Goal: Information Seeking & Learning: Find specific fact

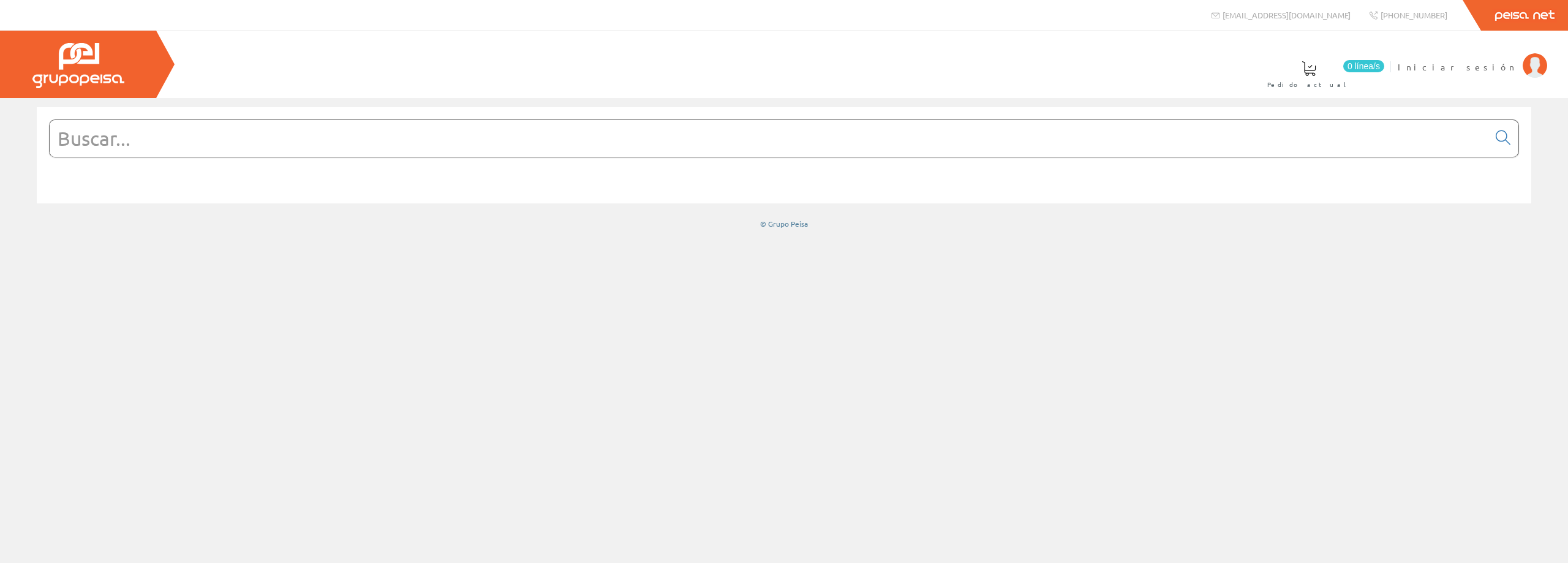
click at [263, 130] on input "text" at bounding box center [768, 138] width 1439 height 37
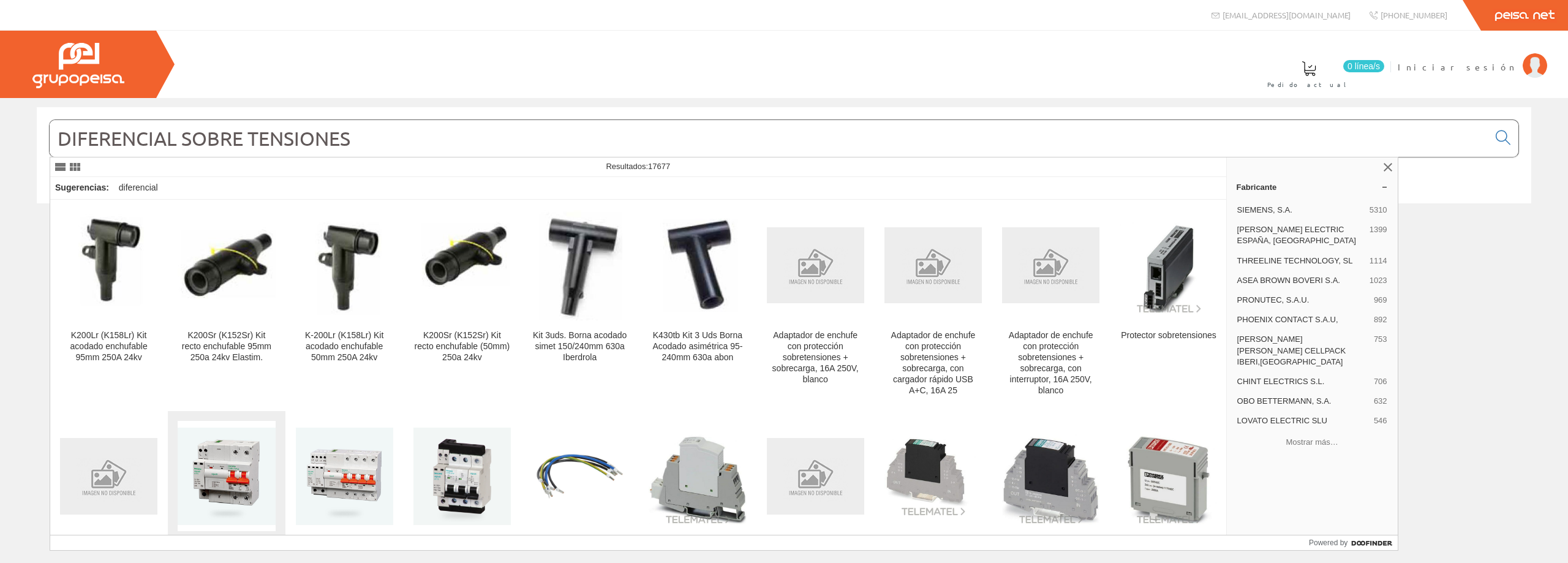
type input "DIFERENCIAL SOBRE TENSIONES"
click at [218, 481] on img at bounding box center [226, 476] width 98 height 98
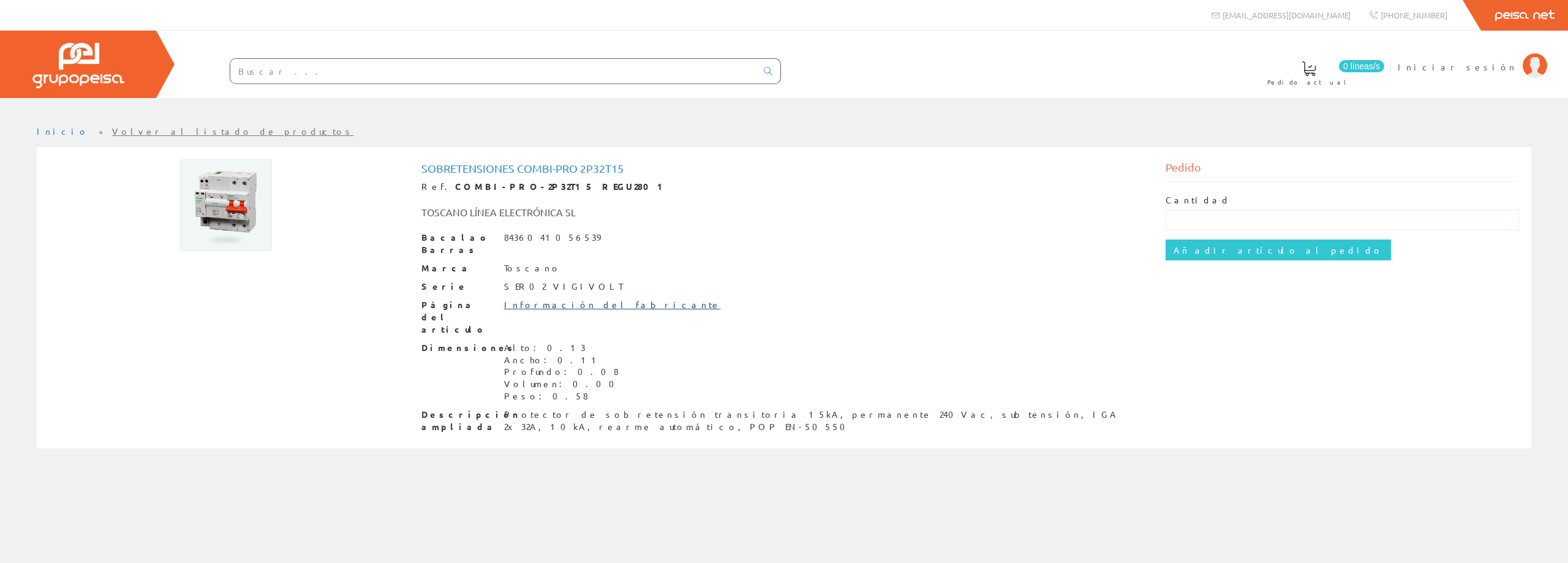
click at [564, 299] on font "Información del fabricante" at bounding box center [612, 304] width 217 height 11
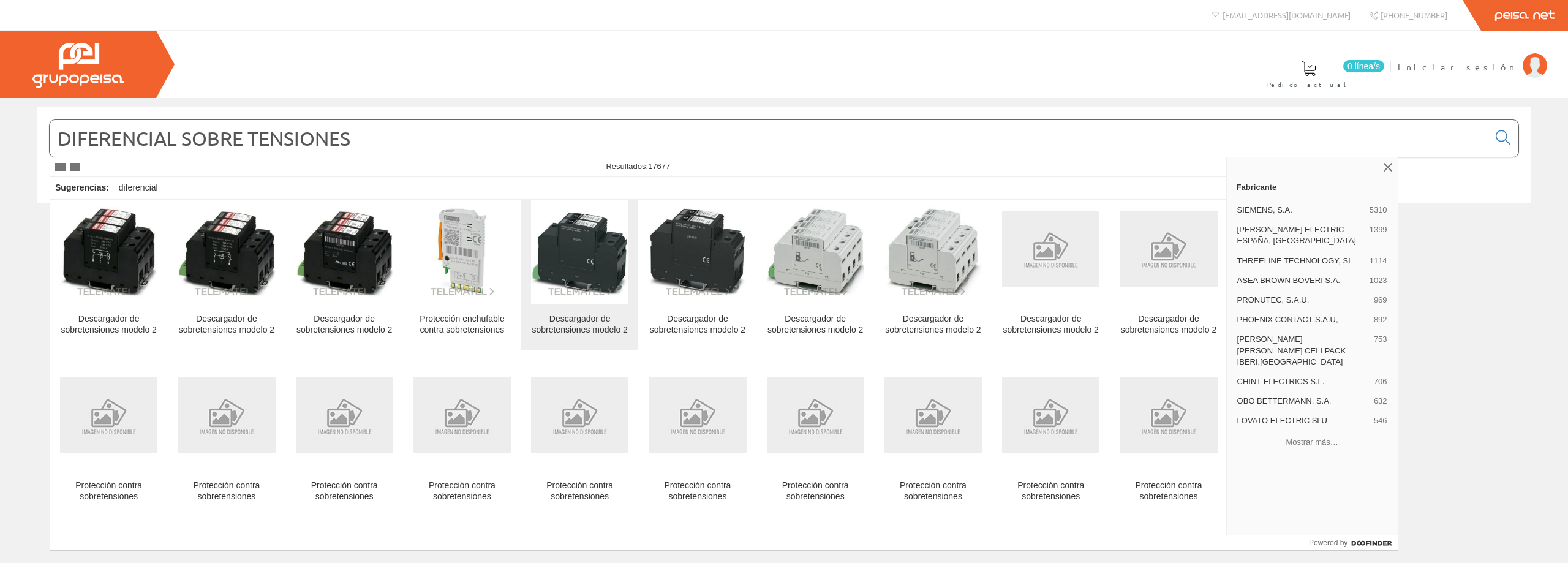
scroll to position [772, 0]
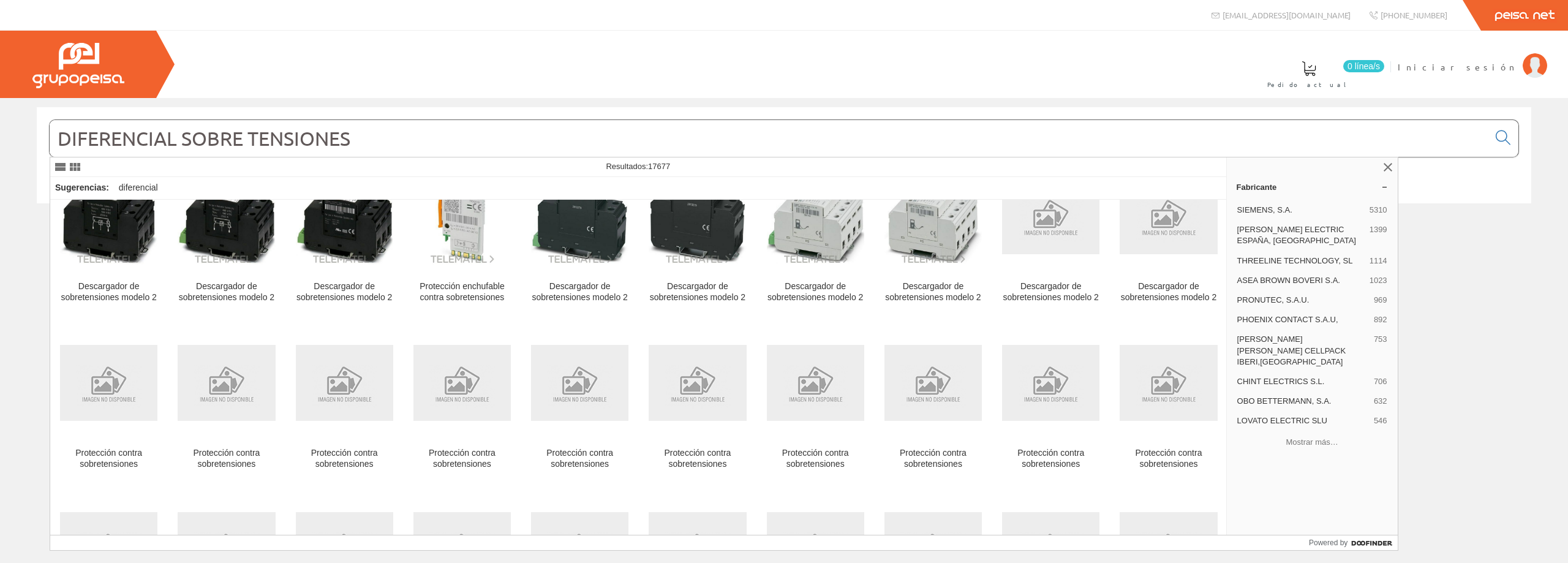
click at [381, 137] on input "DIFERENCIAL SOBRE TENSIONES" at bounding box center [768, 138] width 1439 height 37
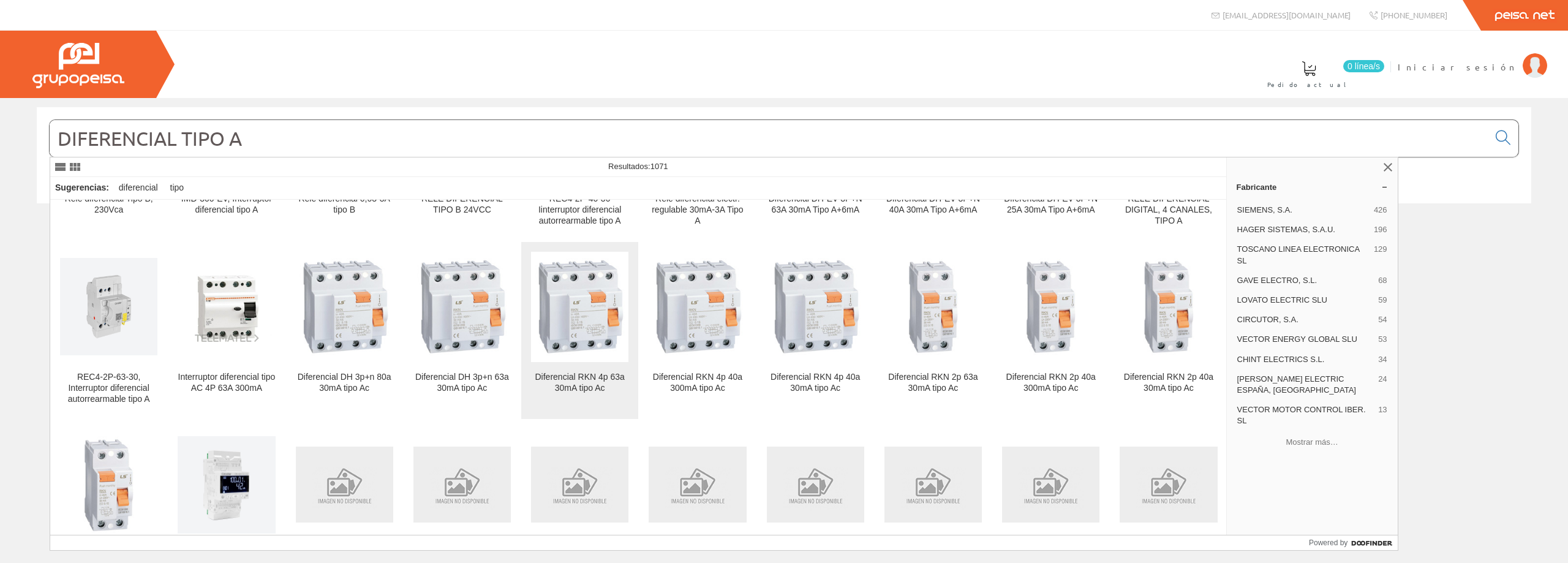
scroll to position [736, 0]
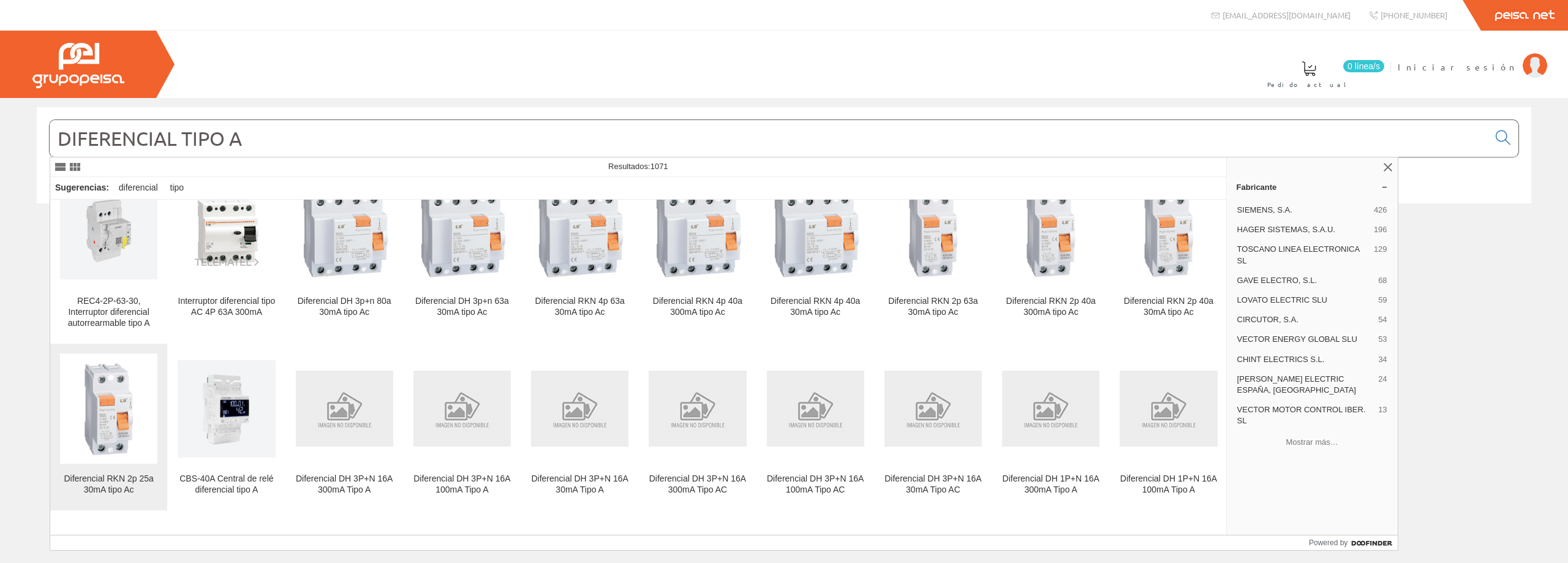
type input "DIFERENCIAL TIPO A"
click at [115, 446] on img at bounding box center [109, 409] width 98 height 98
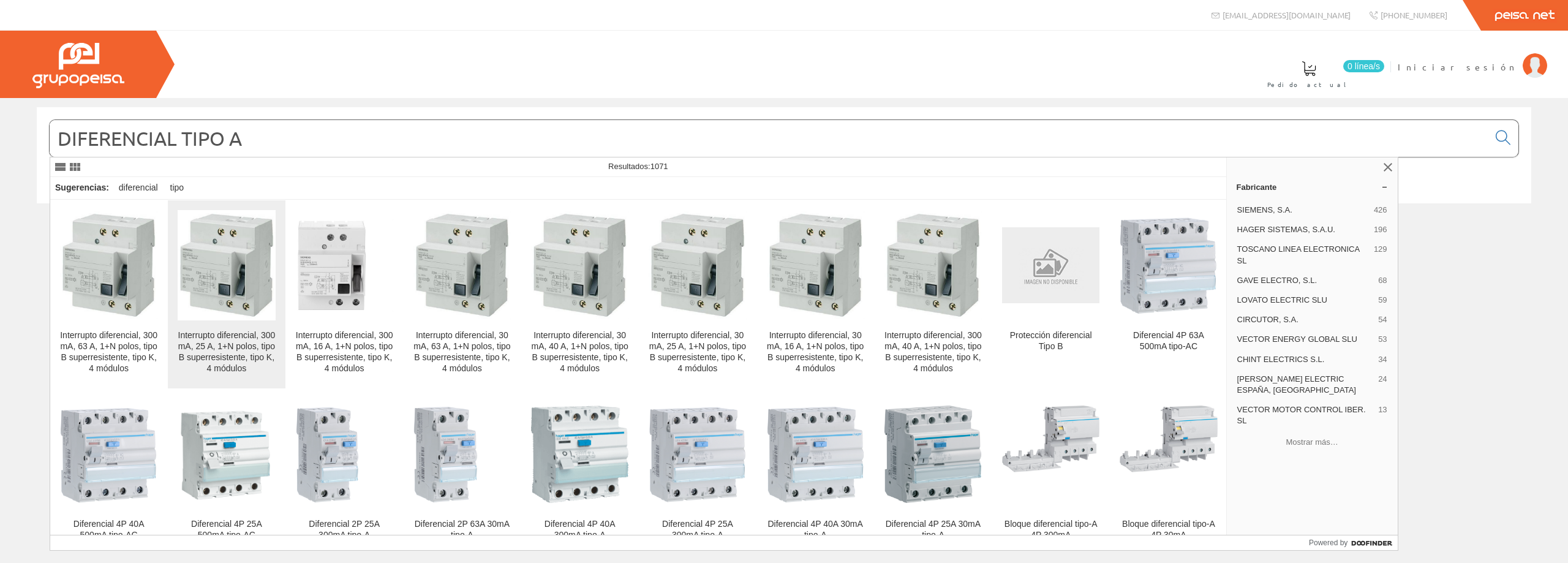
click at [217, 303] on img at bounding box center [226, 266] width 98 height 109
drag, startPoint x: 252, startPoint y: 137, endPoint x: 1, endPoint y: 159, distance: 252.0
click at [1, 159] on div "DIFERENCIAL TIPO A © Grupo Peisa" at bounding box center [784, 168] width 1568 height 122
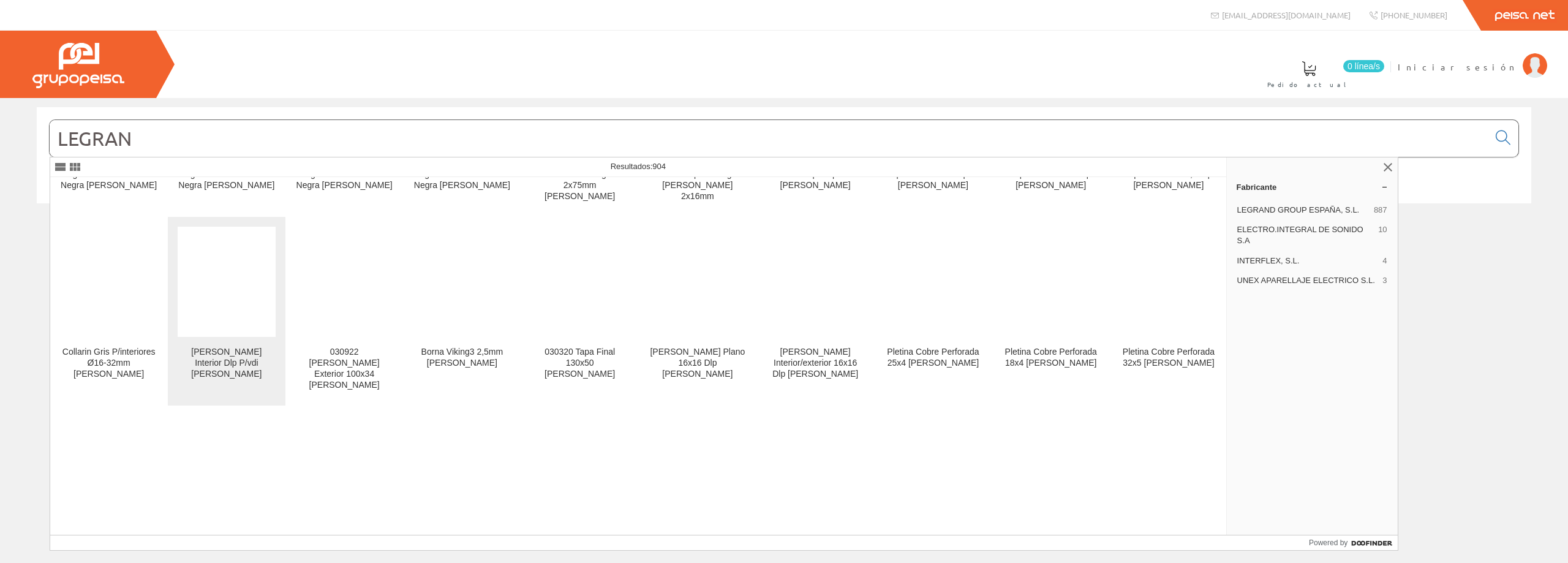
scroll to position [4947, 0]
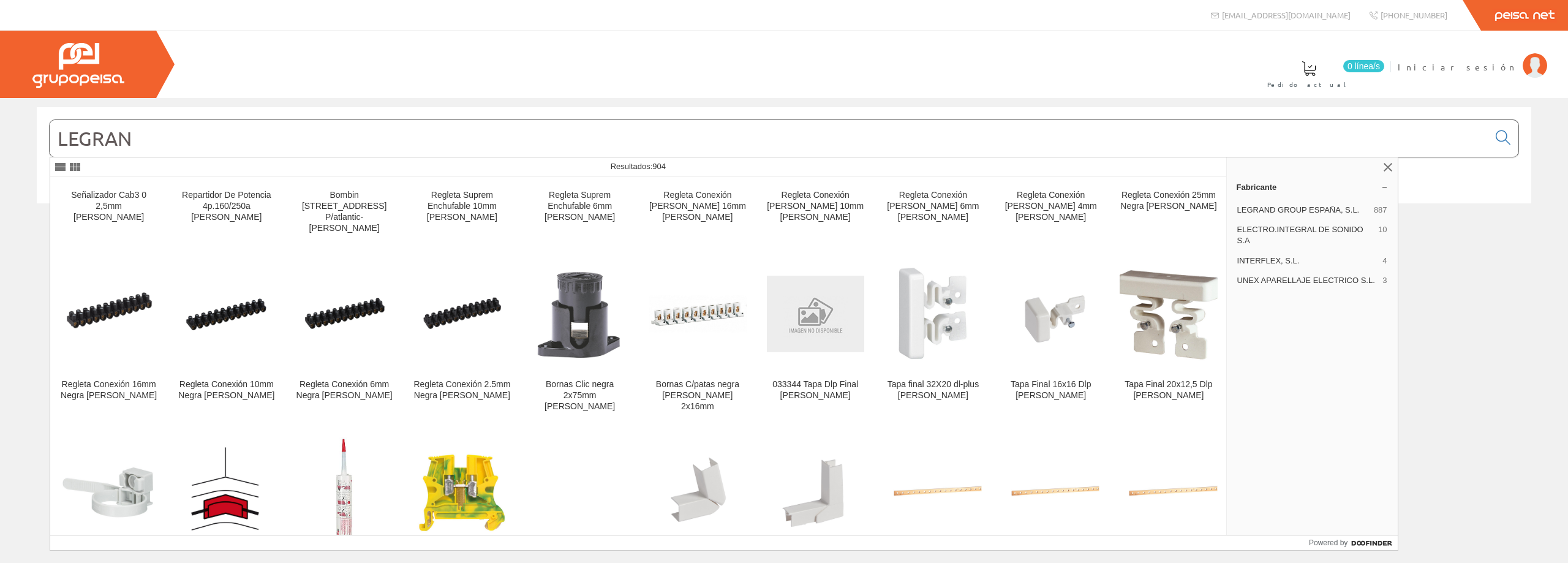
drag, startPoint x: 160, startPoint y: 137, endPoint x: 0, endPoint y: 132, distance: 160.1
click at [0, 132] on div "LEGRAN © Grupo Peisa" at bounding box center [784, 168] width 1568 height 122
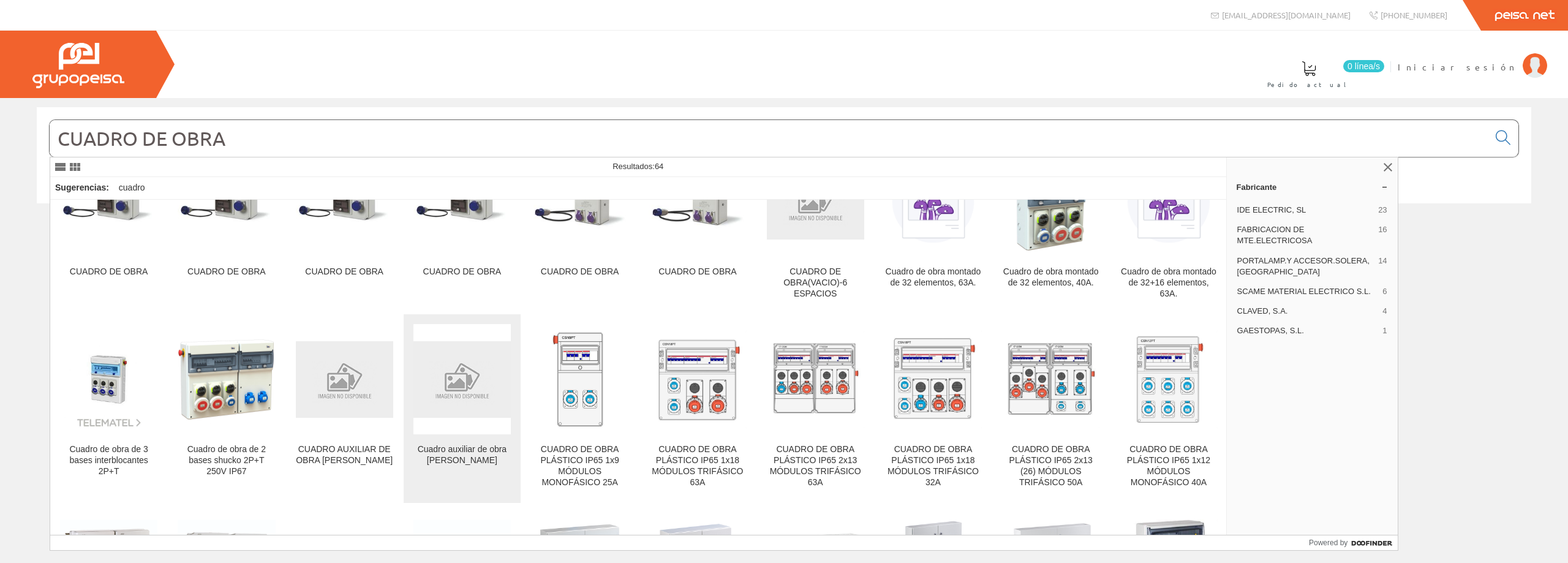
scroll to position [61, 0]
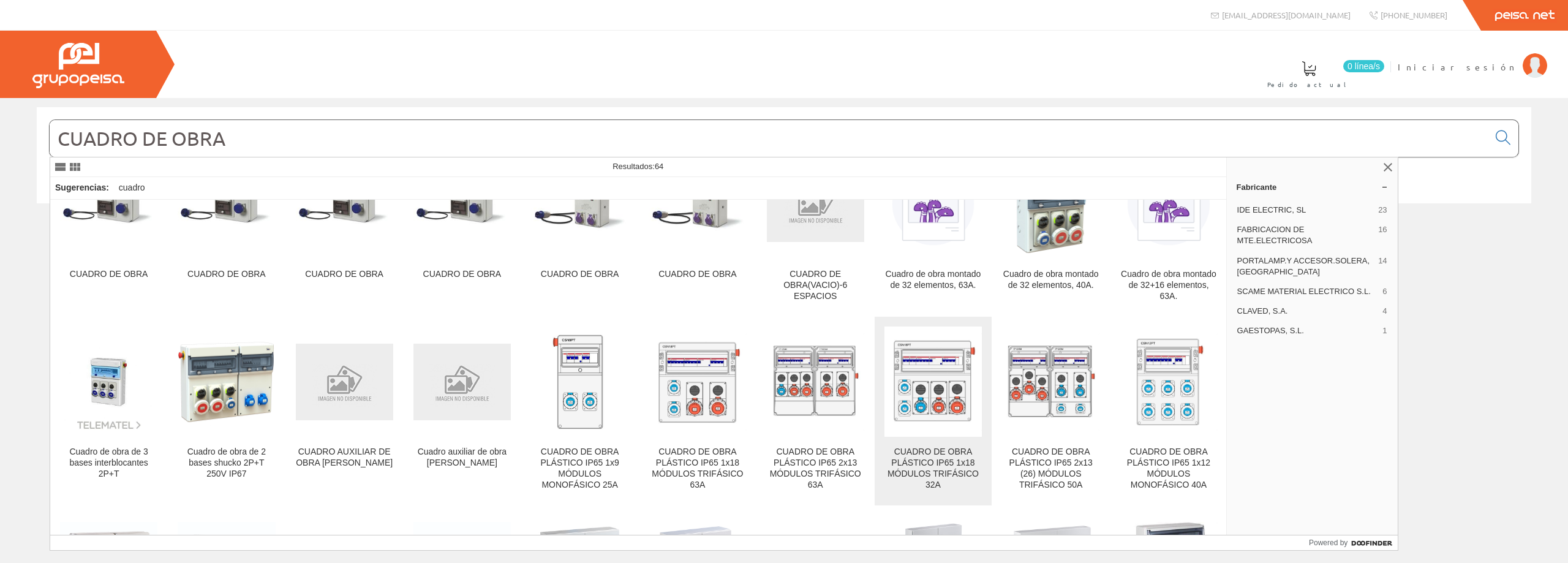
type input "CUADRO DE OBRA"
click at [935, 407] on img at bounding box center [933, 382] width 98 height 98
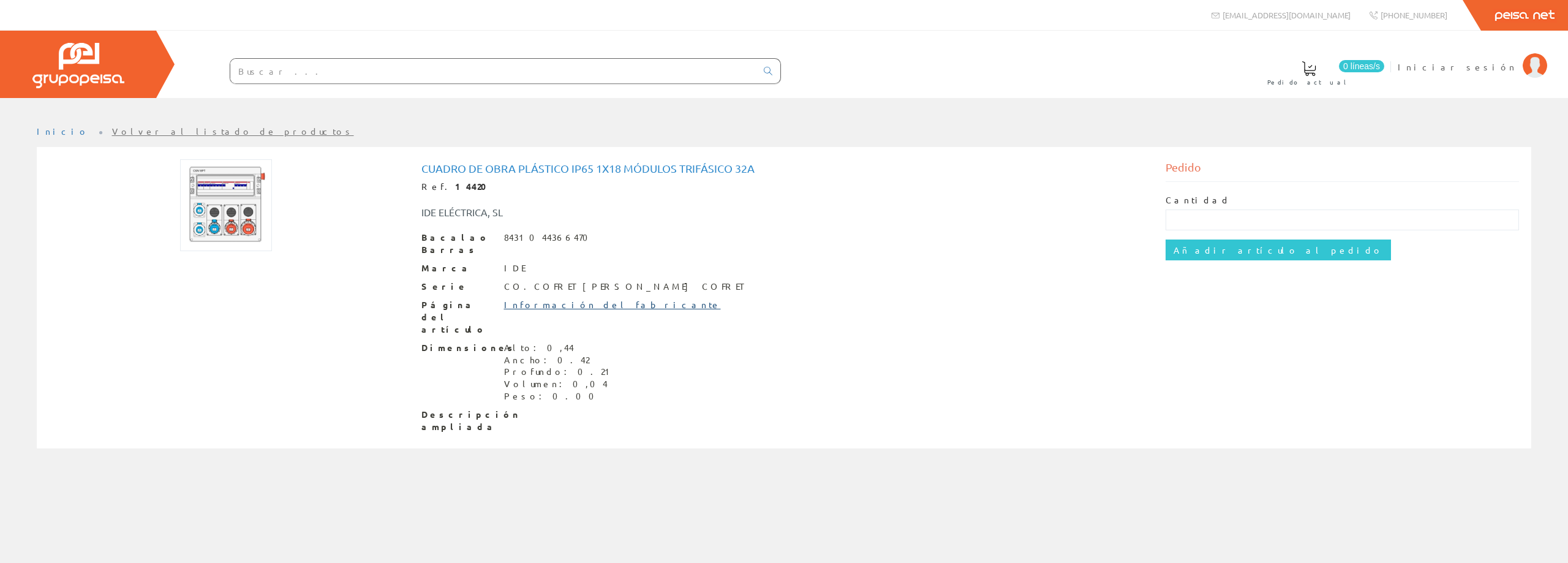
click at [547, 299] on font "Información del fabricante" at bounding box center [612, 304] width 217 height 11
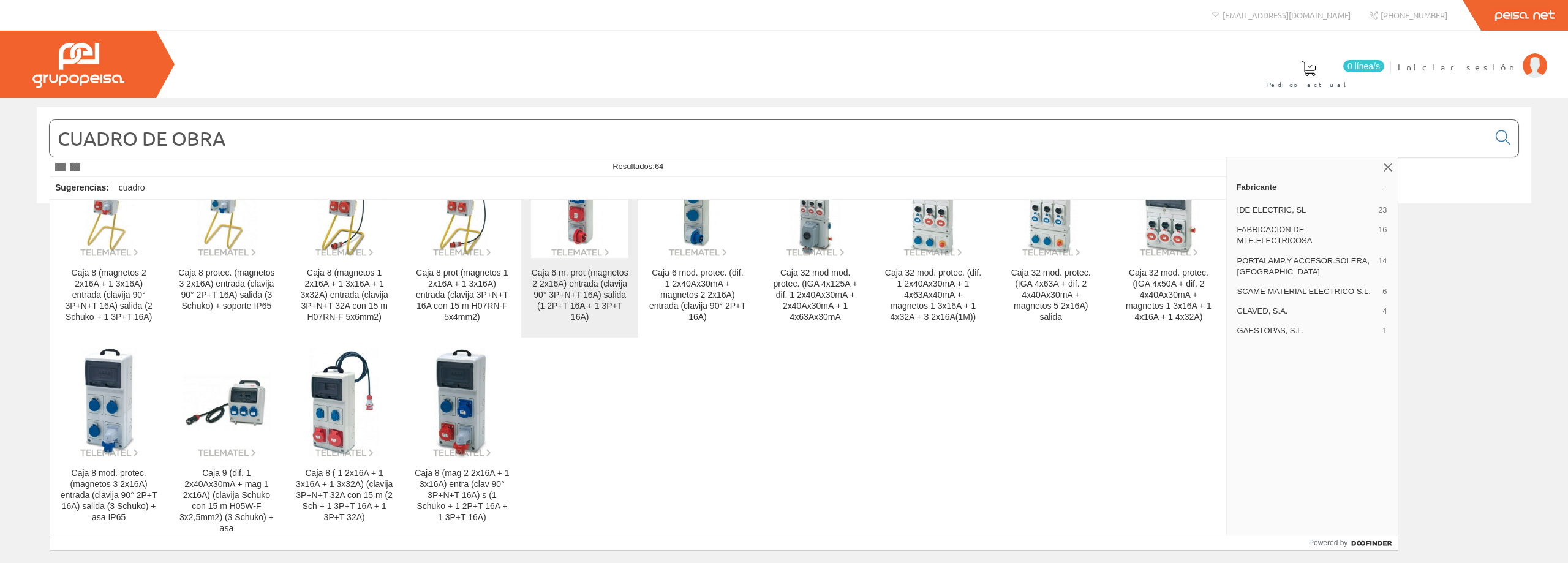
scroll to position [1018, 0]
